Goal: Information Seeking & Learning: Understand process/instructions

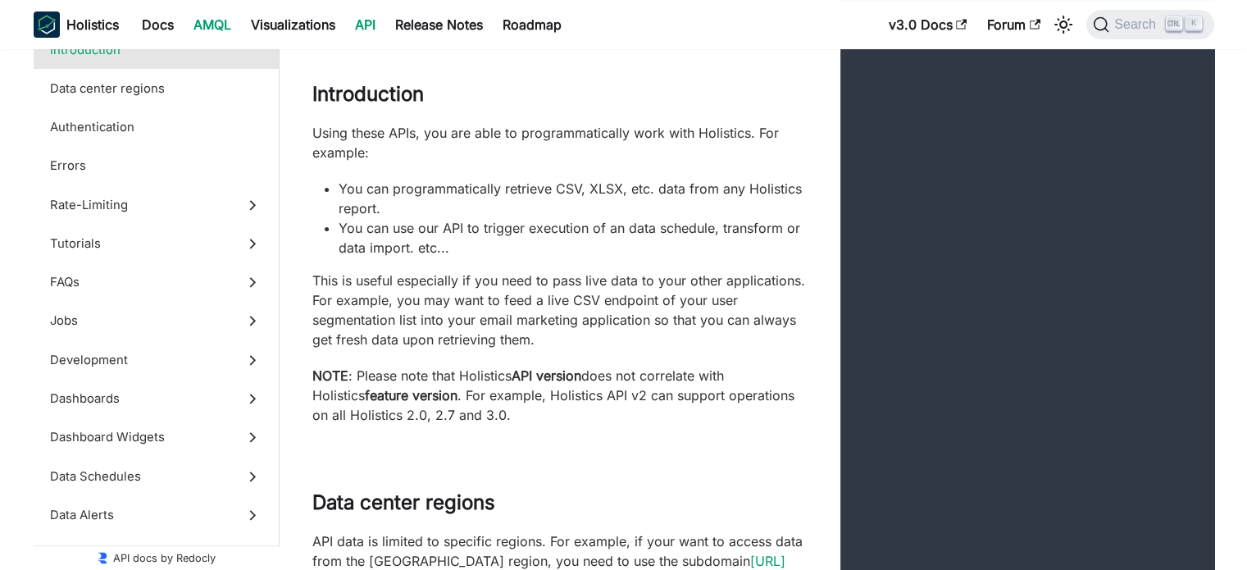
click at [218, 22] on link "AMQL" at bounding box center [212, 24] width 57 height 26
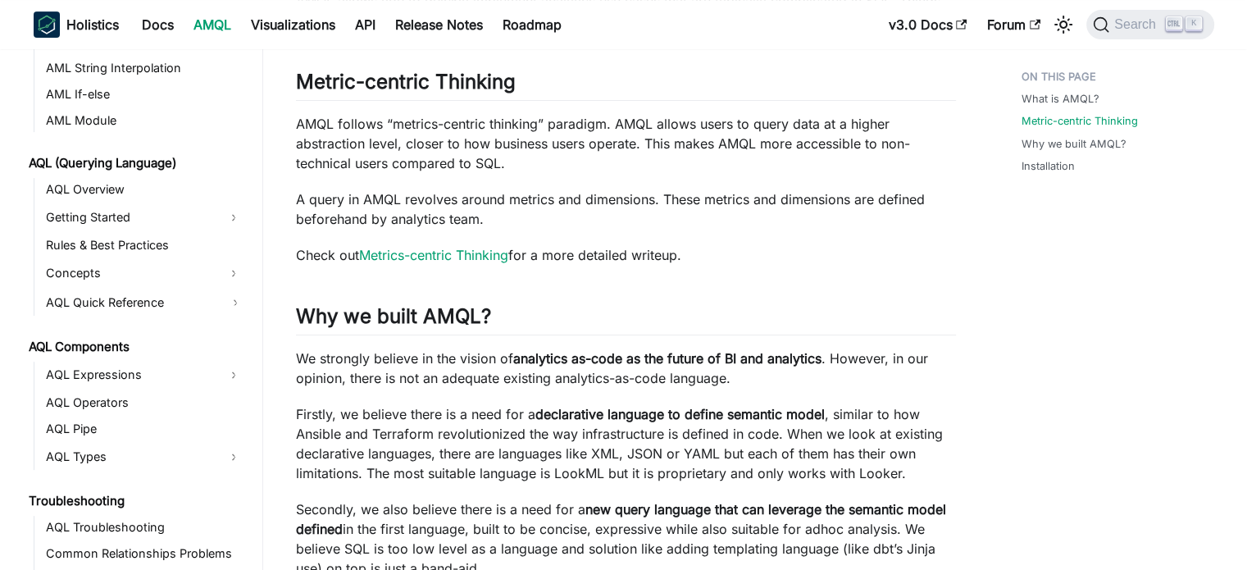
scroll to position [627, 0]
click at [126, 242] on link "Rules & Best Practices" at bounding box center [144, 244] width 207 height 23
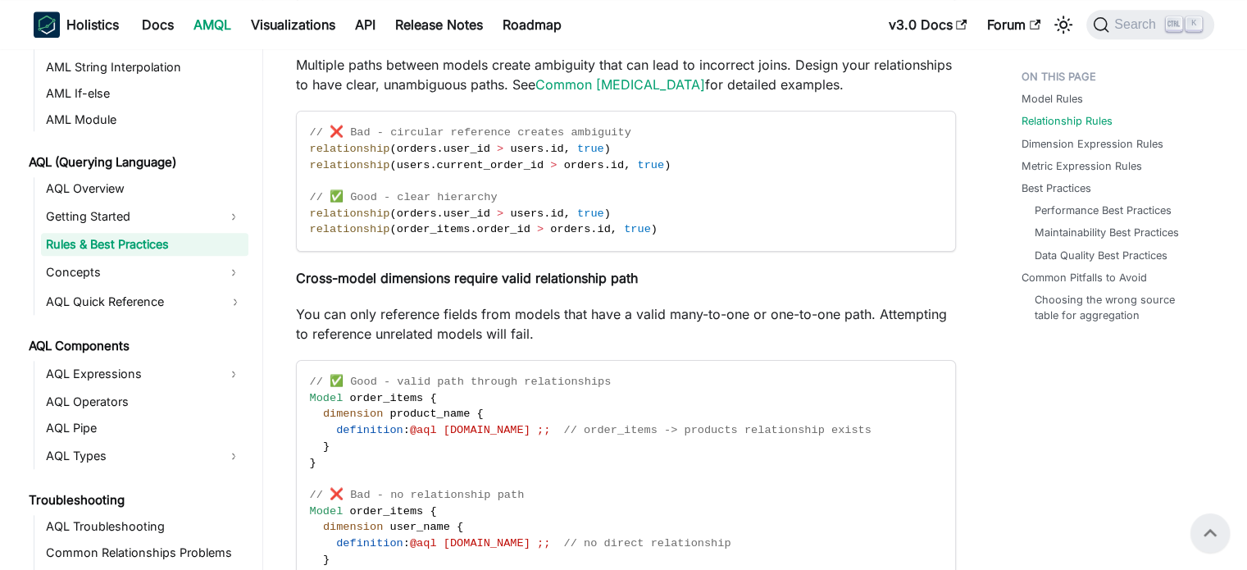
scroll to position [1752, 0]
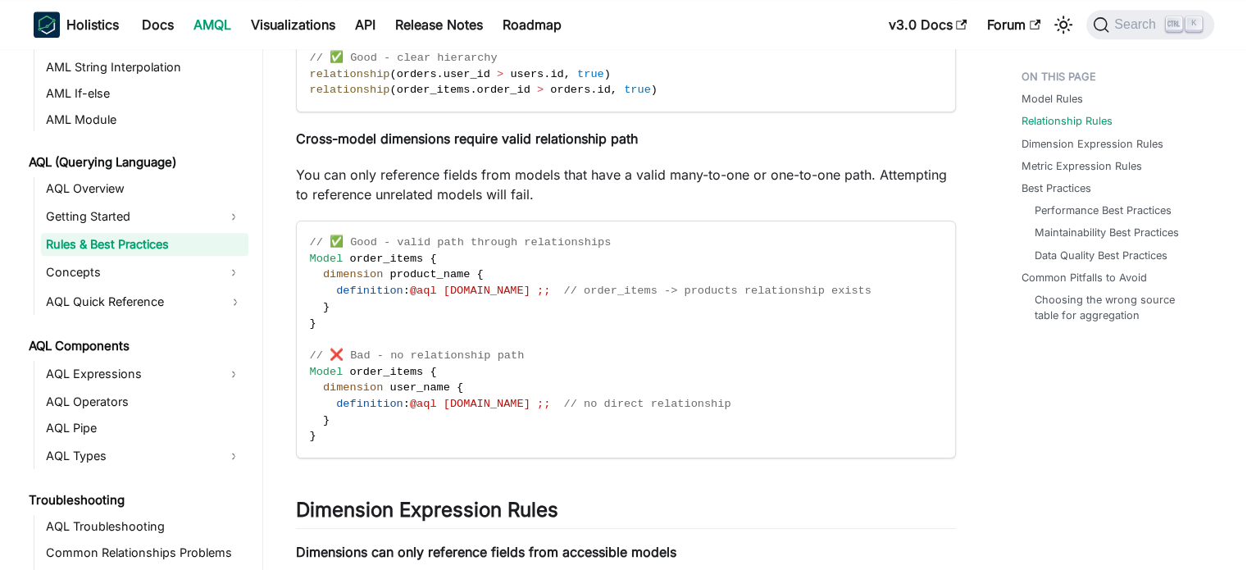
scroll to position [1912, 0]
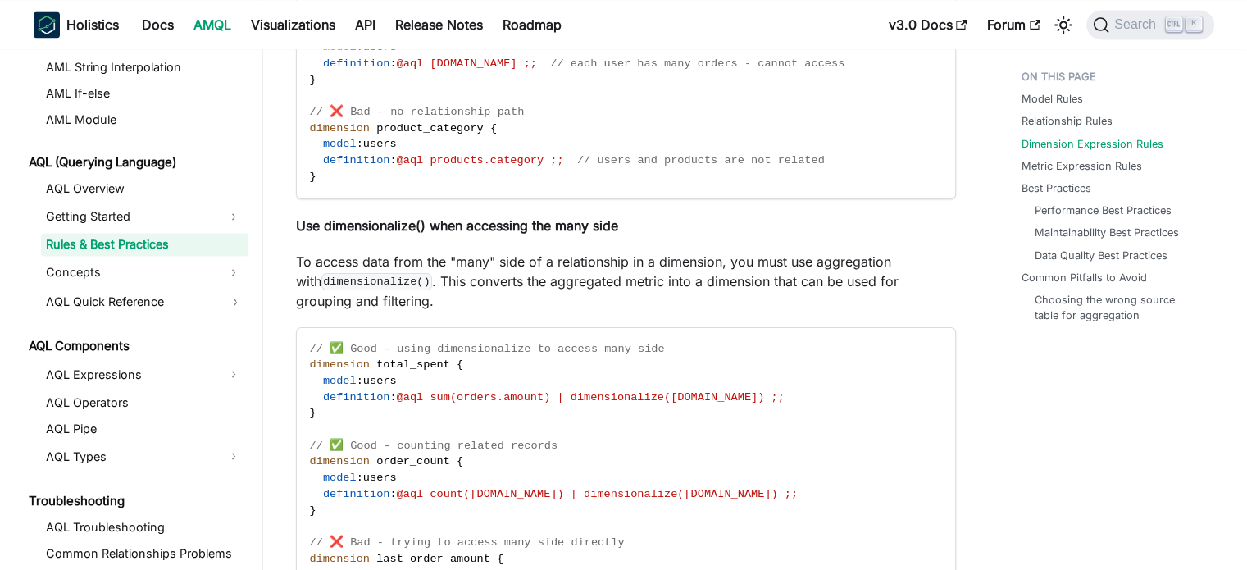
scroll to position [2775, 0]
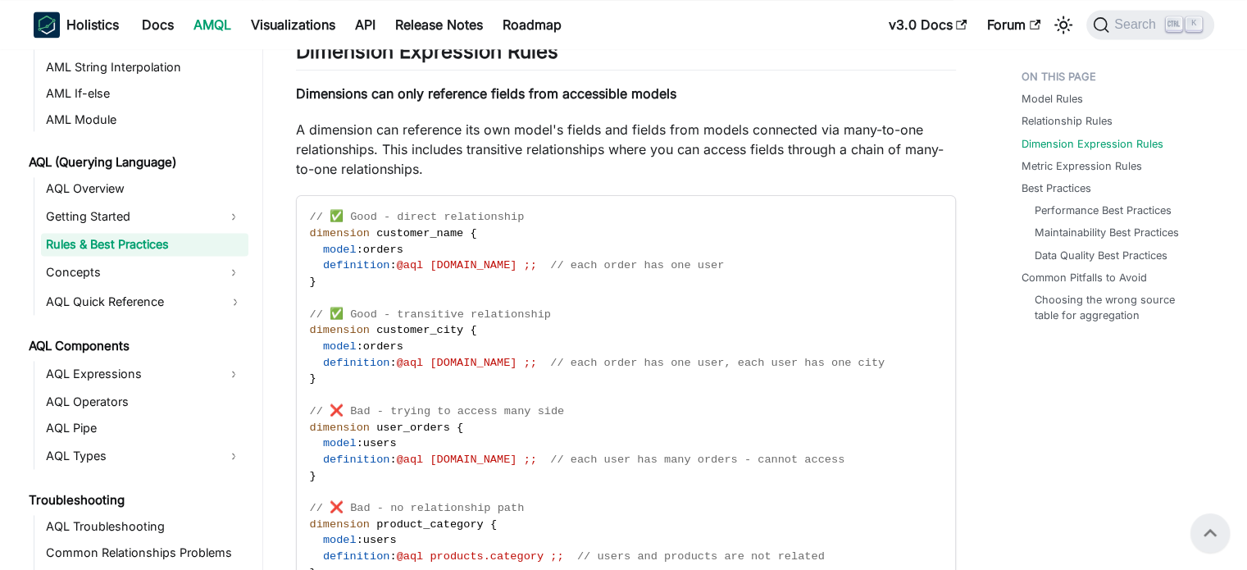
scroll to position [2357, 0]
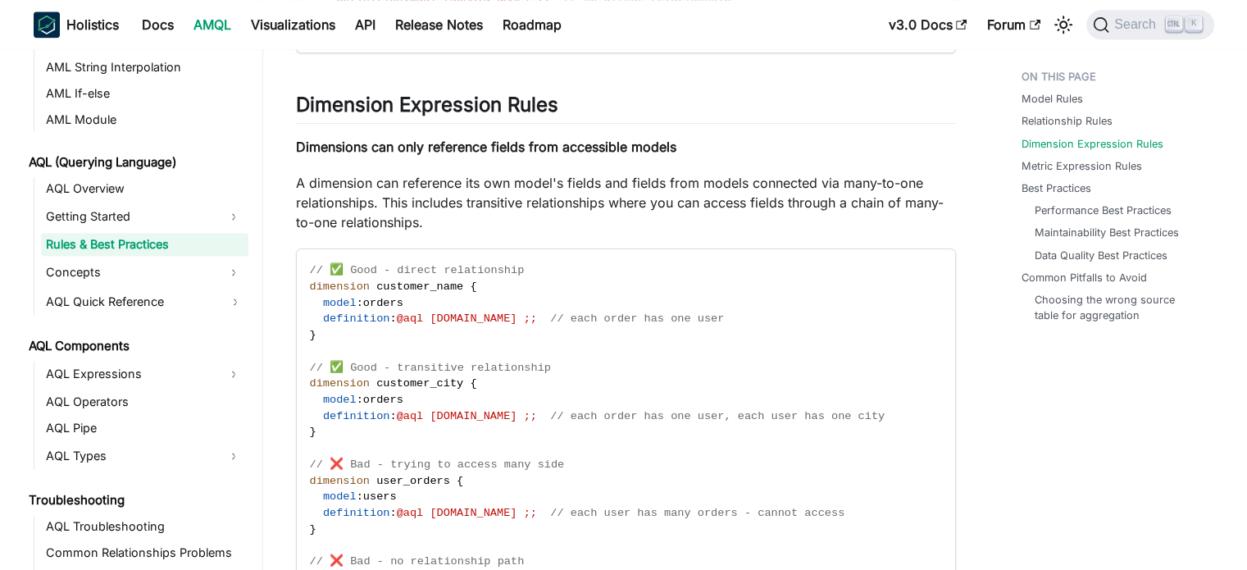
scroll to position [2305, 0]
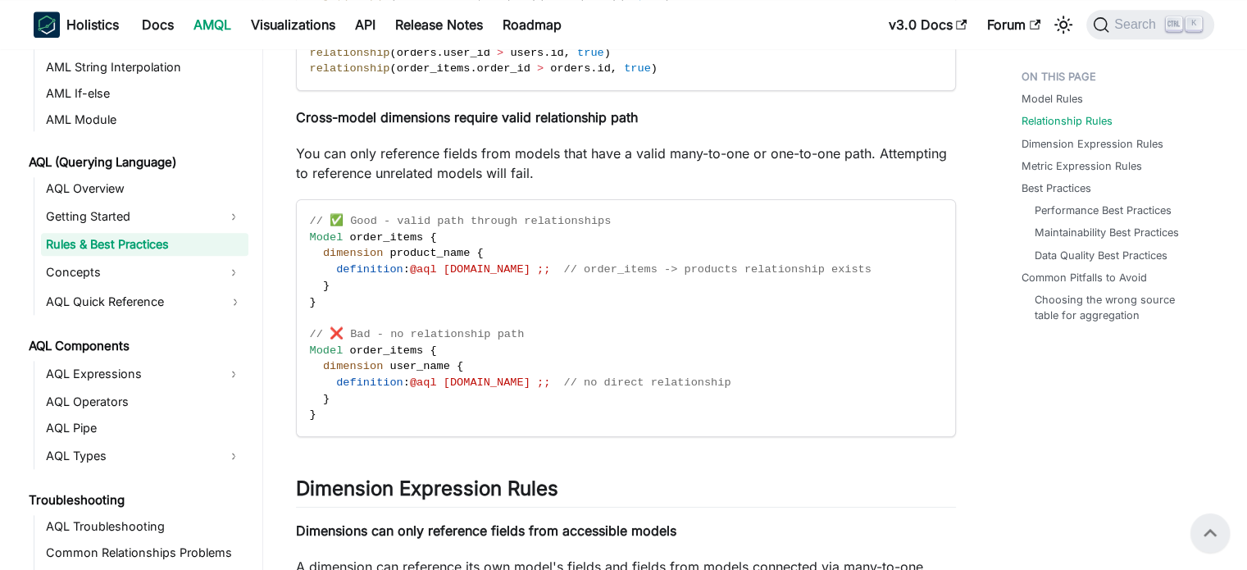
scroll to position [1919, 0]
